Goal: Information Seeking & Learning: Learn about a topic

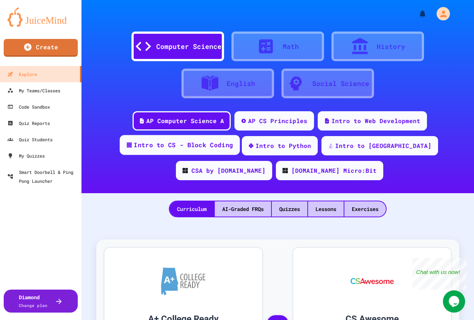
click at [198, 146] on div "Intro to CS - Block Coding" at bounding box center [183, 144] width 99 height 9
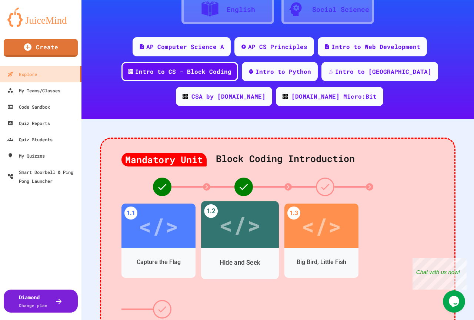
scroll to position [111, 0]
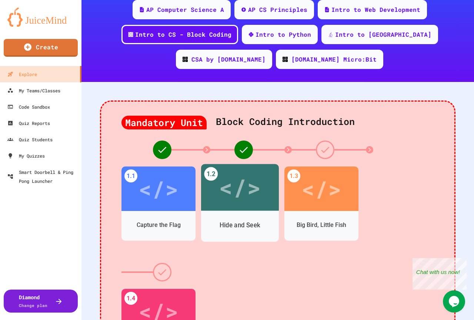
click at [254, 220] on div "Hide and Seek" at bounding box center [240, 225] width 78 height 21
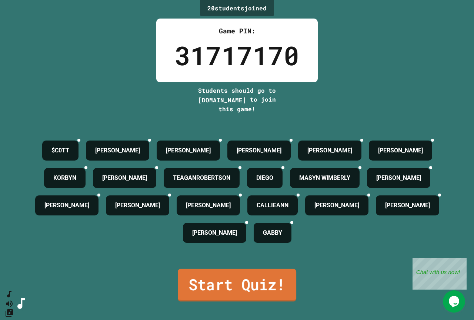
click at [246, 278] on link "Start Quiz!" at bounding box center [237, 285] width 119 height 33
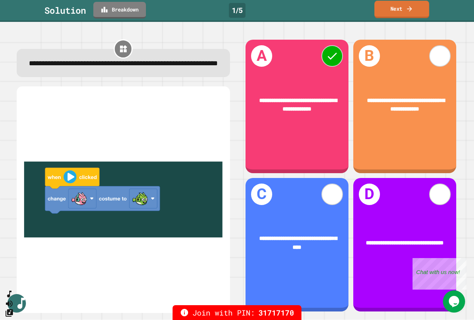
click at [414, 12] on icon at bounding box center [409, 9] width 7 height 8
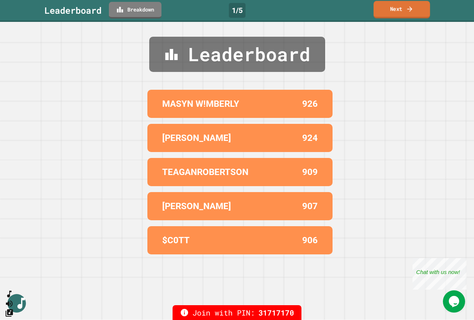
click at [424, 13] on link "Next" at bounding box center [402, 9] width 57 height 17
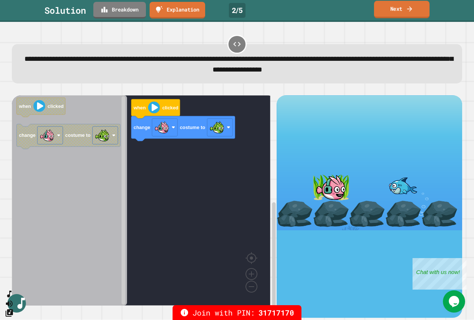
click at [395, 12] on link "Next" at bounding box center [402, 9] width 56 height 17
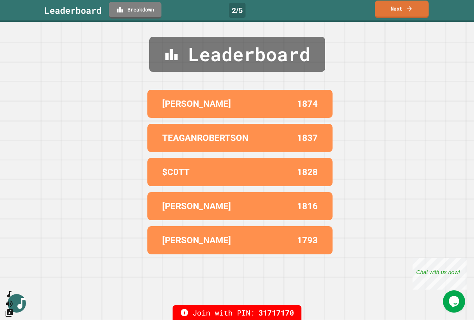
click at [382, 12] on link "Next" at bounding box center [402, 9] width 54 height 17
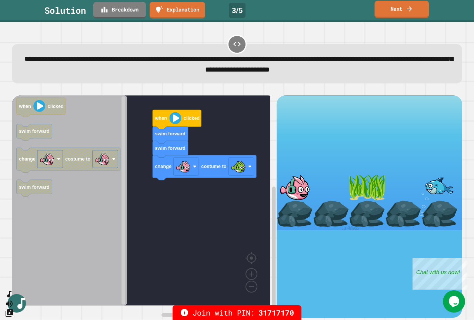
click at [400, 13] on link "Next" at bounding box center [402, 9] width 54 height 17
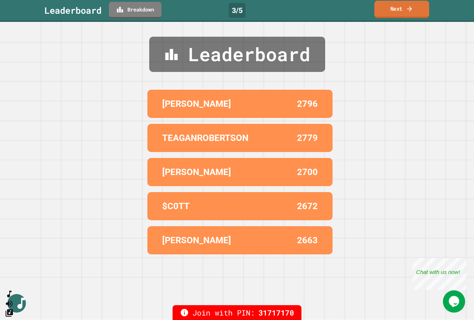
click at [413, 10] on icon at bounding box center [409, 9] width 7 height 8
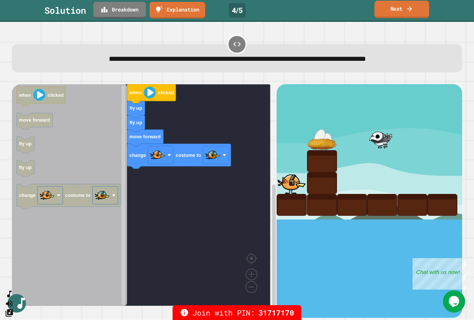
click at [402, 4] on link "Next" at bounding box center [402, 9] width 55 height 17
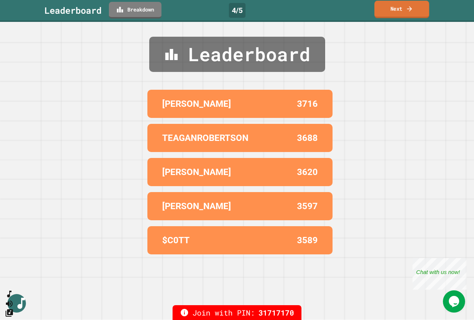
click at [401, 8] on link "Next" at bounding box center [402, 9] width 55 height 17
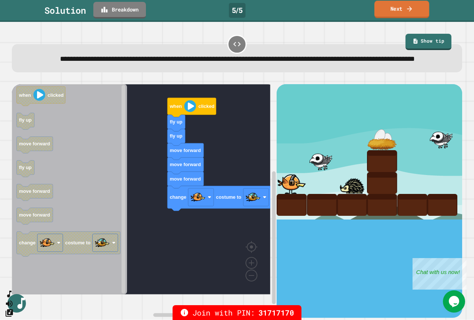
click at [408, 8] on icon at bounding box center [409, 9] width 7 height 8
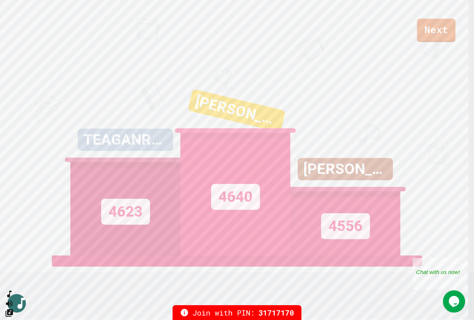
drag, startPoint x: 473, startPoint y: 19, endPoint x: 472, endPoint y: 3, distance: 15.6
click at [473, 19] on div "Next" at bounding box center [237, 21] width 474 height 42
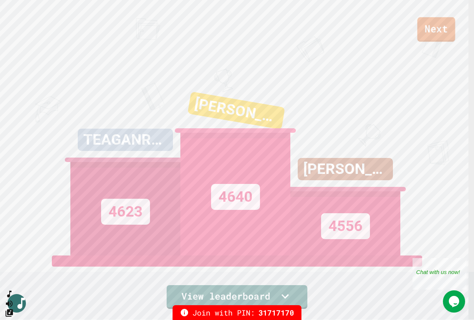
click at [426, 28] on link "Next" at bounding box center [437, 29] width 38 height 24
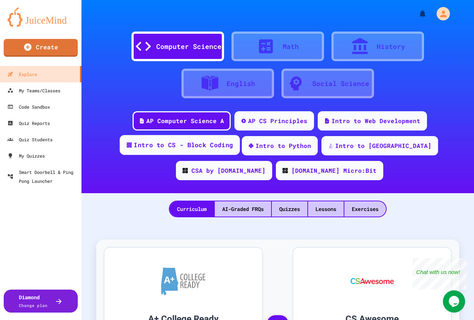
click at [200, 143] on div "Intro to CS - Block Coding" at bounding box center [183, 144] width 99 height 9
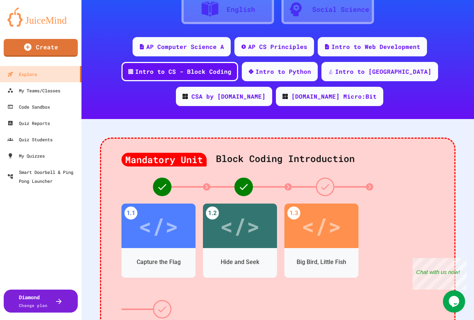
scroll to position [111, 0]
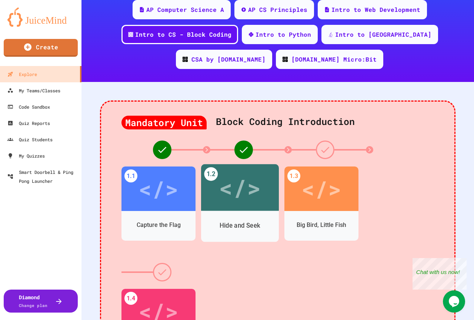
click at [222, 179] on div "</>" at bounding box center [240, 187] width 42 height 35
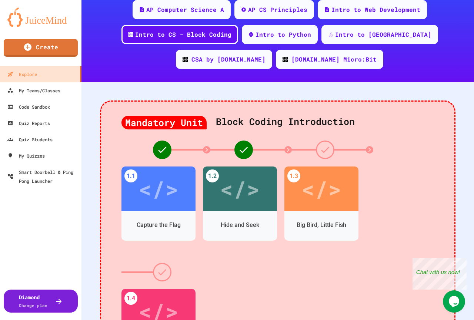
scroll to position [11, 0]
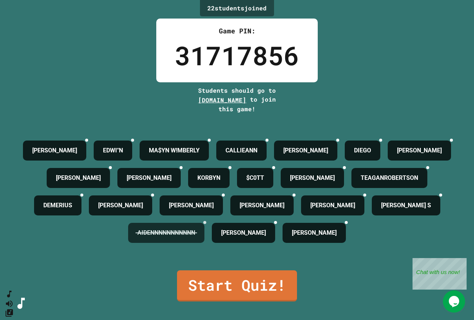
click at [205, 222] on icon at bounding box center [205, 222] width 0 height 0
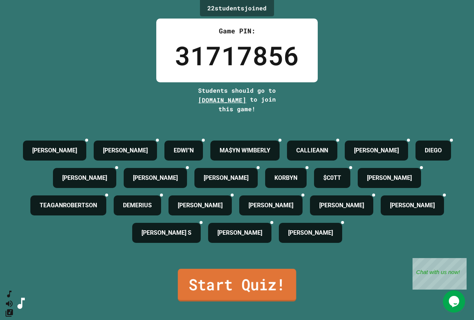
click at [233, 298] on link "Start Quiz!" at bounding box center [237, 285] width 119 height 33
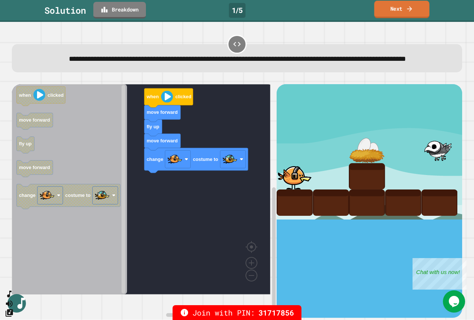
click at [404, 7] on link "Next" at bounding box center [402, 9] width 55 height 17
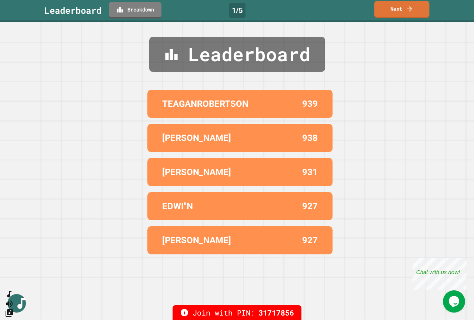
click at [377, 13] on link "Next" at bounding box center [402, 9] width 55 height 17
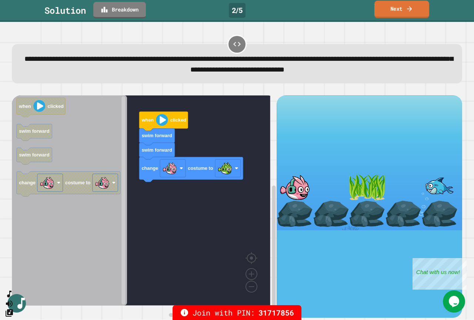
click at [404, 11] on link "Next" at bounding box center [402, 9] width 55 height 17
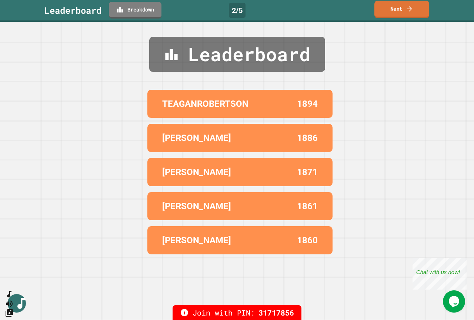
click at [404, 11] on link "Next" at bounding box center [402, 9] width 55 height 17
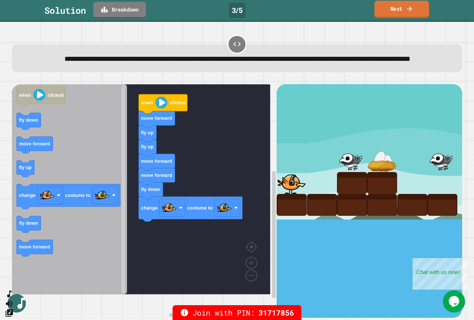
click at [409, 8] on icon at bounding box center [409, 9] width 7 height 8
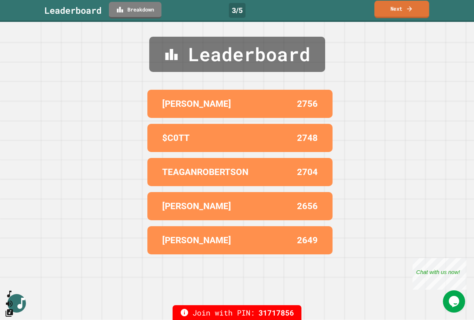
click at [411, 3] on link "Next" at bounding box center [402, 9] width 55 height 17
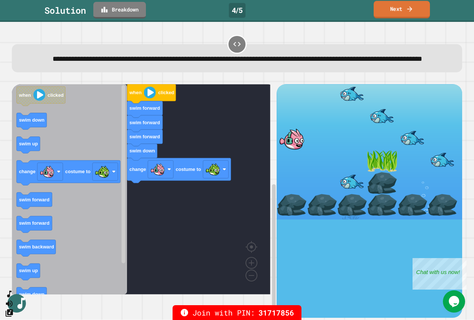
click at [390, 15] on link "Next" at bounding box center [402, 9] width 56 height 17
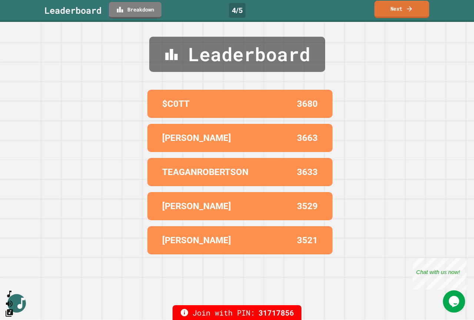
click at [390, 13] on link "Next" at bounding box center [402, 9] width 55 height 17
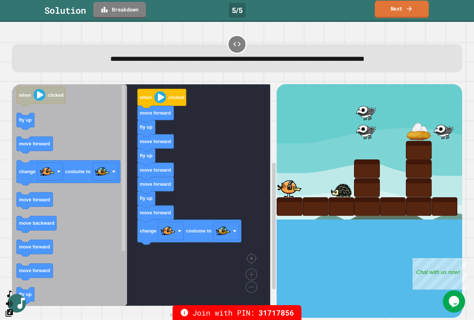
click at [395, 8] on link "Next" at bounding box center [402, 9] width 54 height 17
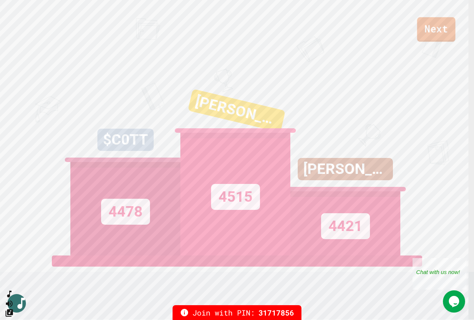
click at [442, 28] on link "Next" at bounding box center [436, 29] width 38 height 24
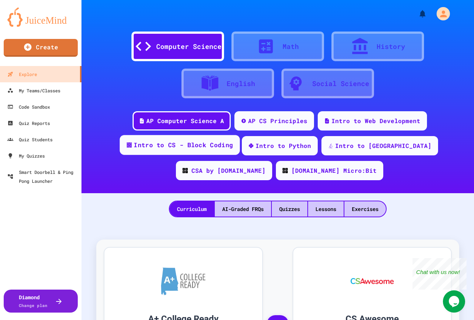
click at [185, 143] on div "Intro to CS - Block Coding" at bounding box center [183, 144] width 99 height 9
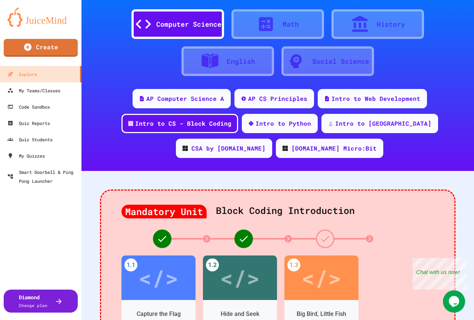
scroll to position [111, 0]
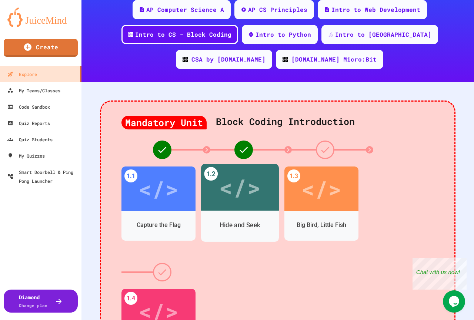
click at [240, 217] on div "Hide and Seek" at bounding box center [240, 225] width 78 height 21
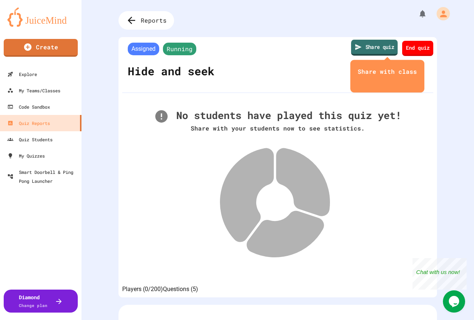
click at [374, 48] on link "Share quiz" at bounding box center [374, 48] width 47 height 16
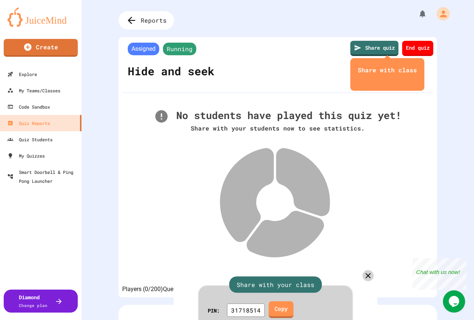
click at [288, 301] on link "Copy" at bounding box center [281, 309] width 25 height 17
